Goal: Information Seeking & Learning: Learn about a topic

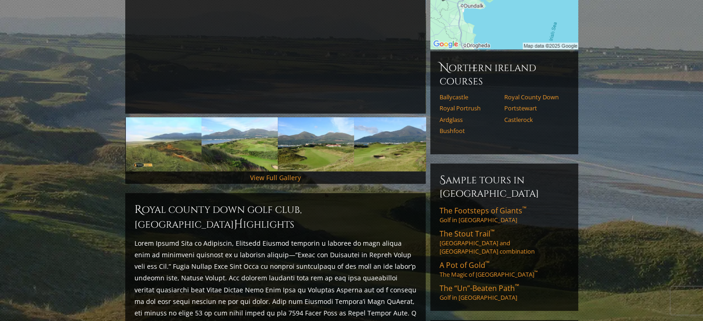
scroll to position [211, 0]
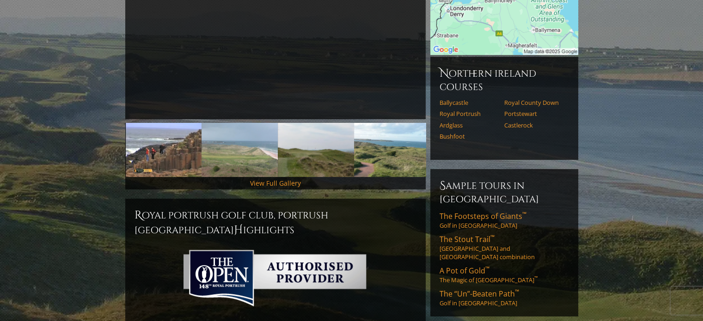
scroll to position [203, 0]
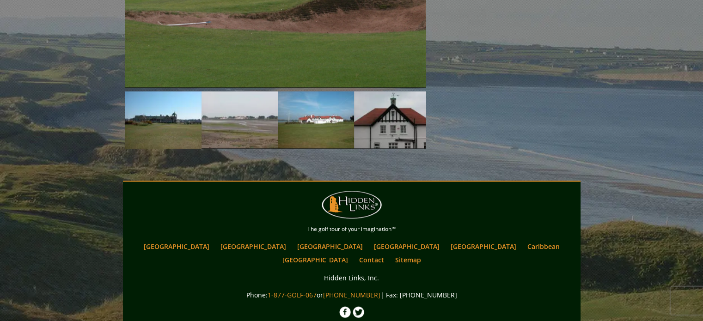
scroll to position [944, 0]
